Goal: Task Accomplishment & Management: Use online tool/utility

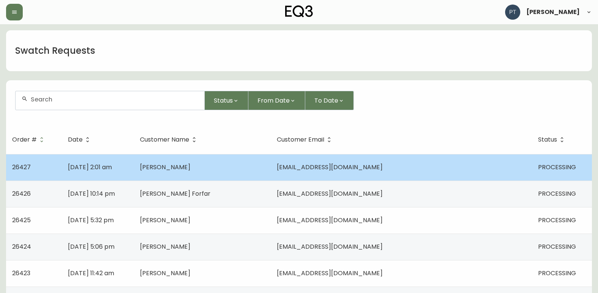
click at [271, 159] on td "[PERSON_NAME]" at bounding box center [202, 167] width 137 height 27
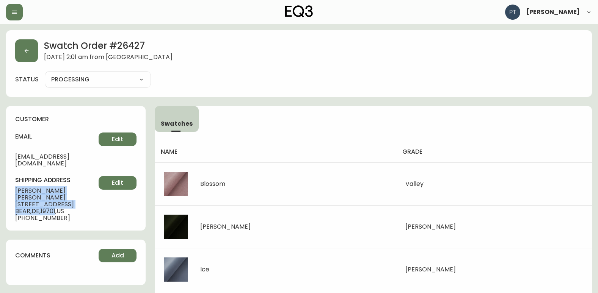
drag, startPoint x: 18, startPoint y: 184, endPoint x: 58, endPoint y: 196, distance: 41.6
click at [58, 196] on div "shipping address [PERSON_NAME] [STREET_ADDRESS] [PHONE_NUMBER] Edit" at bounding box center [75, 198] width 121 height 45
copy div "[PERSON_NAME] [STREET_ADDRESS]"
click at [34, 57] on button "button" at bounding box center [26, 50] width 23 height 23
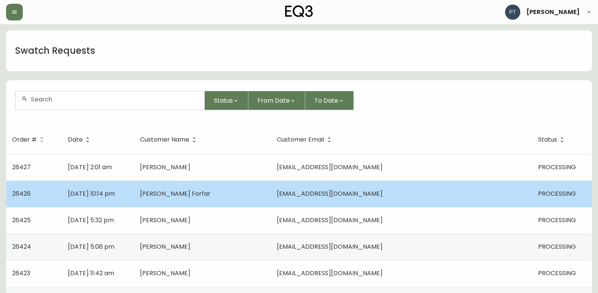
click at [210, 196] on span "[PERSON_NAME] Forfar" at bounding box center [175, 194] width 71 height 9
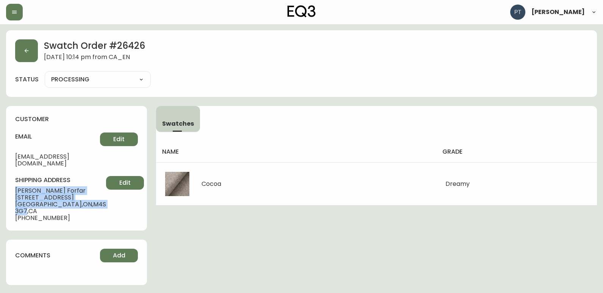
drag, startPoint x: 13, startPoint y: 182, endPoint x: 79, endPoint y: 195, distance: 66.8
click at [79, 195] on div "customer email [EMAIL_ADDRESS][DOMAIN_NAME] Edit shipping address [PERSON_NAME]…" at bounding box center [76, 168] width 141 height 125
copy div "[PERSON_NAME] Forfar [STREET_ADDRESS]"
click at [34, 56] on button "button" at bounding box center [26, 50] width 23 height 23
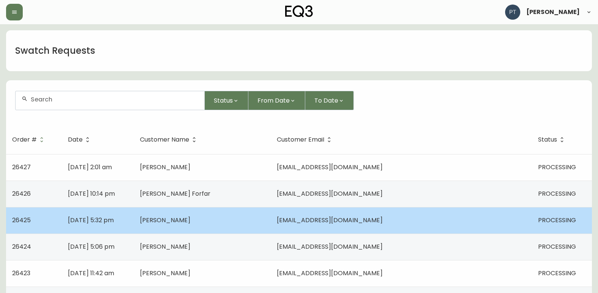
click at [241, 219] on td "[PERSON_NAME]" at bounding box center [202, 220] width 137 height 27
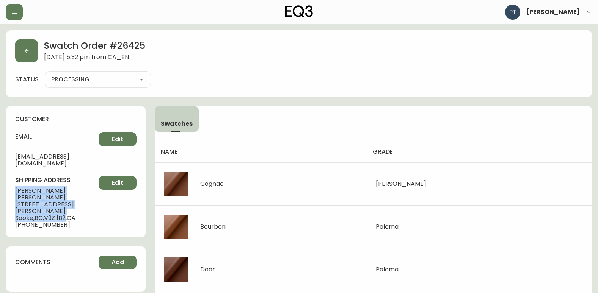
drag, startPoint x: 13, startPoint y: 183, endPoint x: 68, endPoint y: 196, distance: 56.3
click at [68, 196] on div "customer email [PERSON_NAME][EMAIL_ADDRESS][DOMAIN_NAME] Edit shipping address …" at bounding box center [75, 172] width 139 height 132
copy div "[PERSON_NAME] [STREET_ADDRESS][PERSON_NAME]"
click at [34, 49] on button "button" at bounding box center [26, 50] width 23 height 23
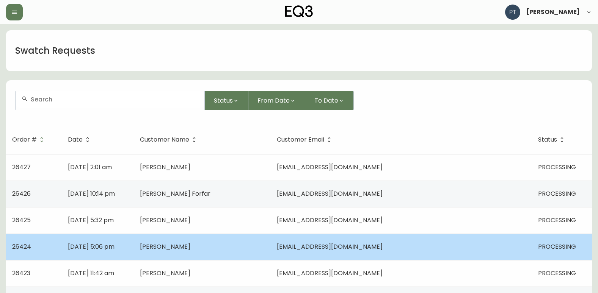
click at [134, 245] on td "[DATE] 5:06 pm" at bounding box center [98, 247] width 72 height 27
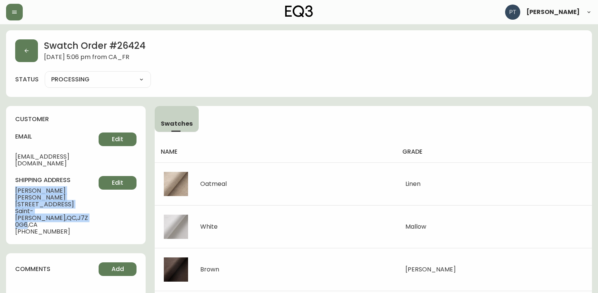
drag, startPoint x: 13, startPoint y: 182, endPoint x: 95, endPoint y: 198, distance: 83.4
click at [95, 198] on div "customer email [EMAIL_ADDRESS][DOMAIN_NAME] Edit shipping address [PERSON_NAME]…" at bounding box center [75, 175] width 139 height 138
copy div "[PERSON_NAME] [STREET_ADDRESS][PERSON_NAME]"
click at [25, 47] on button "button" at bounding box center [26, 50] width 23 height 23
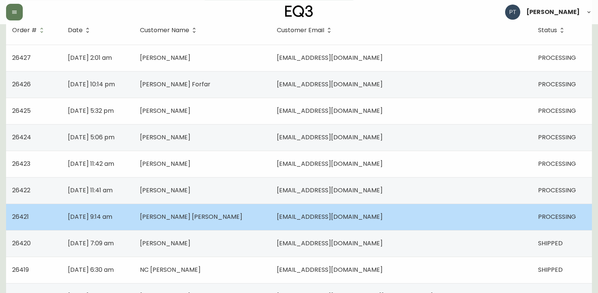
scroll to position [114, 0]
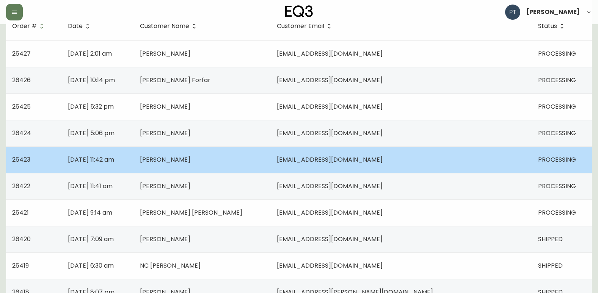
click at [241, 162] on td "[PERSON_NAME]" at bounding box center [202, 160] width 137 height 27
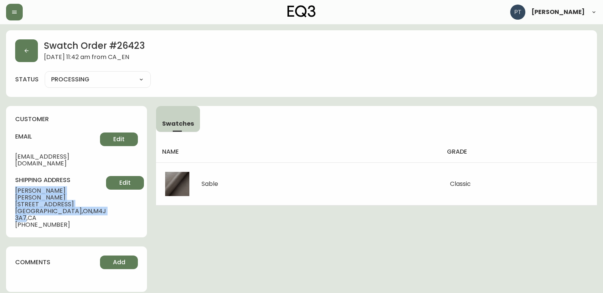
drag, startPoint x: 14, startPoint y: 183, endPoint x: 78, endPoint y: 199, distance: 65.6
click at [78, 199] on div "customer email [PERSON_NAME][EMAIL_ADDRESS][DOMAIN_NAME] Edit shipping address …" at bounding box center [76, 172] width 141 height 132
copy div "[PERSON_NAME] [STREET_ADDRESS]"
click at [31, 41] on button "button" at bounding box center [26, 50] width 23 height 23
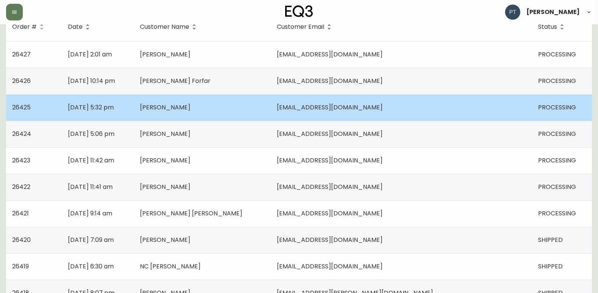
scroll to position [114, 0]
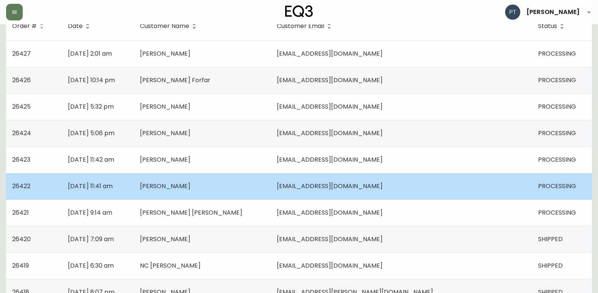
click at [237, 185] on td "[PERSON_NAME]" at bounding box center [202, 186] width 137 height 27
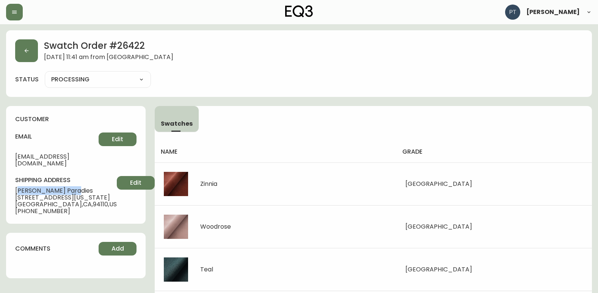
drag, startPoint x: 19, startPoint y: 183, endPoint x: 47, endPoint y: 185, distance: 28.9
click at [47, 188] on span "[PERSON_NAME]" at bounding box center [66, 191] width 102 height 7
drag, startPoint x: 47, startPoint y: 185, endPoint x: 9, endPoint y: 187, distance: 38.0
drag, startPoint x: 14, startPoint y: 182, endPoint x: 87, endPoint y: 197, distance: 74.0
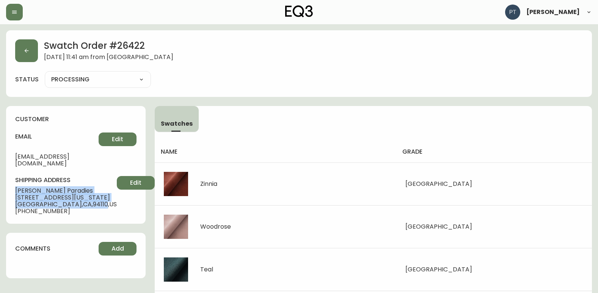
click at [87, 197] on div "customer email [EMAIL_ADDRESS][DOMAIN_NAME] Edit shipping address [PERSON_NAME]…" at bounding box center [75, 165] width 139 height 118
copy div "[PERSON_NAME] [STREET_ADDRESS][US_STATE]"
click at [25, 45] on button "button" at bounding box center [26, 50] width 23 height 23
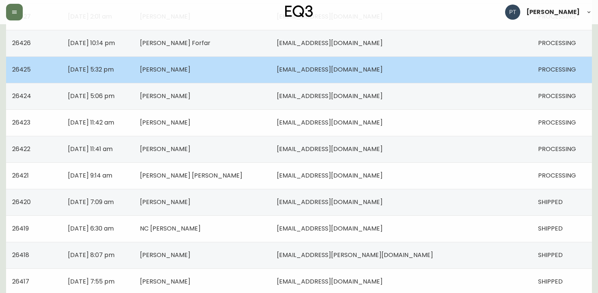
scroll to position [152, 0]
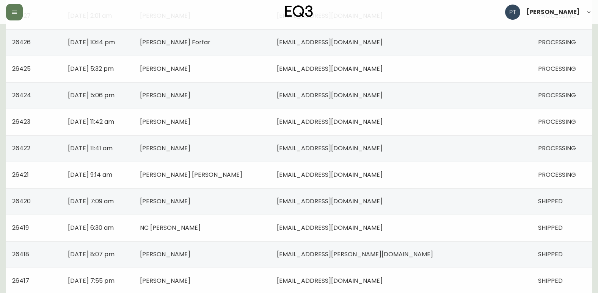
drag, startPoint x: 190, startPoint y: 176, endPoint x: 171, endPoint y: 174, distance: 19.4
click at [190, 176] on td "[PERSON_NAME] [PERSON_NAME]" at bounding box center [202, 175] width 137 height 27
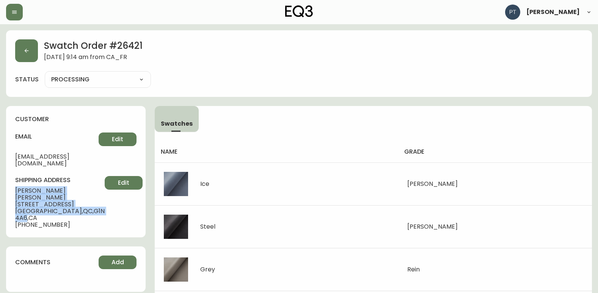
drag, startPoint x: 16, startPoint y: 185, endPoint x: 78, endPoint y: 206, distance: 65.2
click at [78, 206] on div "shipping address [PERSON_NAME] [PERSON_NAME][GEOGRAPHIC_DATA][STREET_ADDRESS] […" at bounding box center [75, 202] width 121 height 52
copy div "[PERSON_NAME] [PERSON_NAME] [STREET_ADDRESS]"
click at [25, 46] on button "button" at bounding box center [26, 50] width 23 height 23
